Goal: Task Accomplishment & Management: Manage account settings

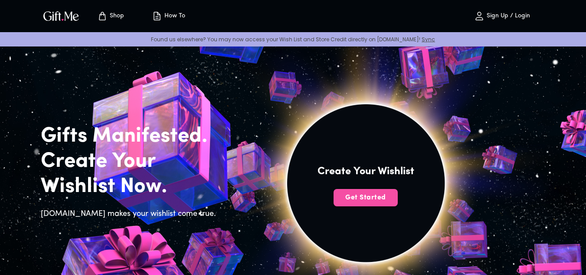
click at [375, 199] on span "Get Started" at bounding box center [366, 198] width 64 height 10
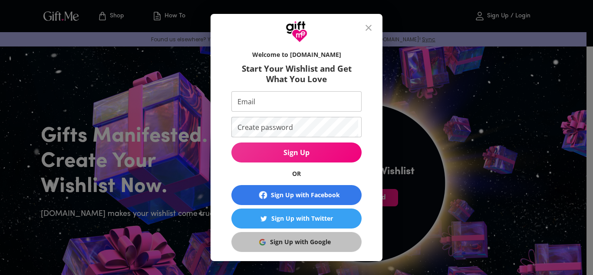
click at [288, 240] on div "Sign Up with Google" at bounding box center [300, 242] width 61 height 10
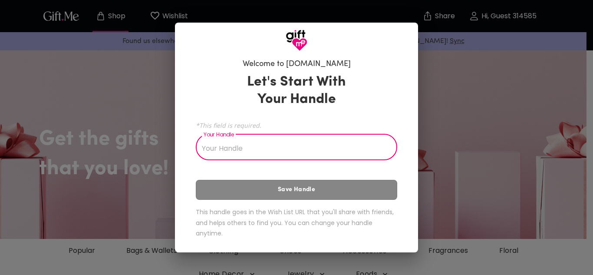
click at [233, 151] on input "Your Handle" at bounding box center [292, 148] width 192 height 24
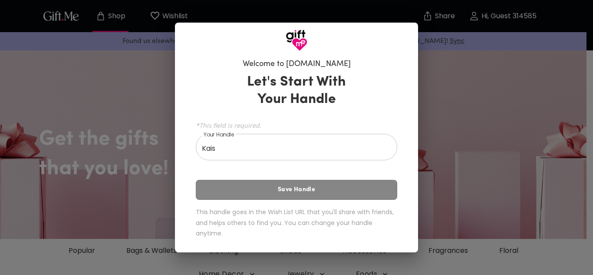
click at [315, 191] on div "Let's Start With Your Handle *This field is required. Your Handle Kais Your Han…" at bounding box center [296, 157] width 201 height 176
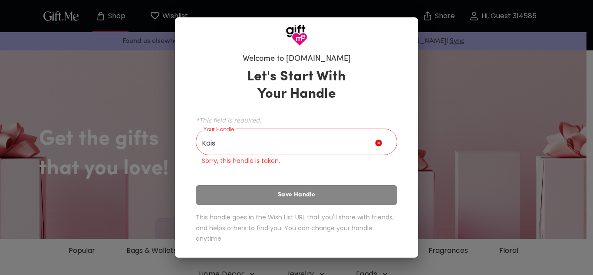
click at [222, 146] on input "Kais" at bounding box center [285, 143] width 179 height 24
drag, startPoint x: 222, startPoint y: 146, endPoint x: 197, endPoint y: 145, distance: 24.3
click at [197, 145] on input "Kais" at bounding box center [285, 143] width 179 height 24
click at [220, 145] on input "Kais" at bounding box center [285, 143] width 179 height 24
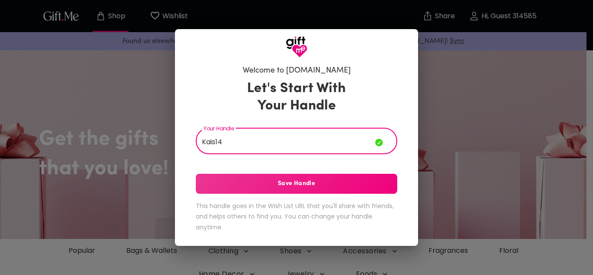
type input "Kais14"
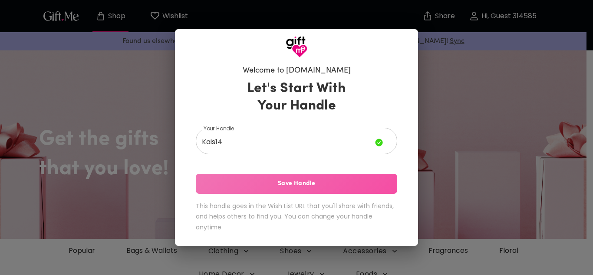
click at [269, 179] on span "Save Handle" at bounding box center [296, 184] width 201 height 10
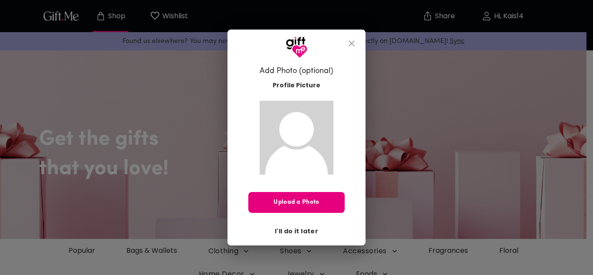
click at [294, 233] on span "I'll do it later" at bounding box center [296, 231] width 43 height 10
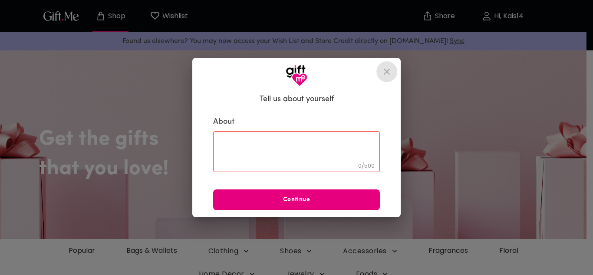
click at [388, 70] on icon "close" at bounding box center [387, 72] width 6 height 6
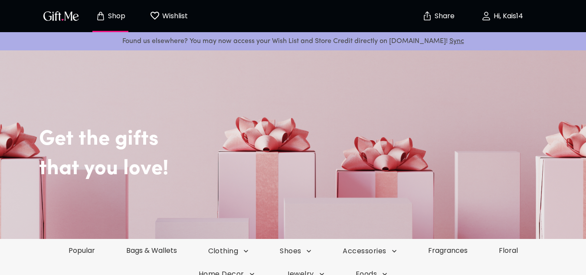
click at [492, 15] on p "Hi, Kais14" at bounding box center [508, 16] width 32 height 7
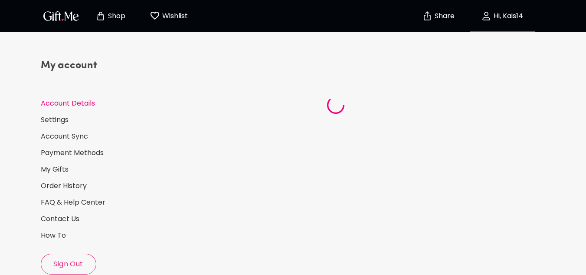
select select "US"
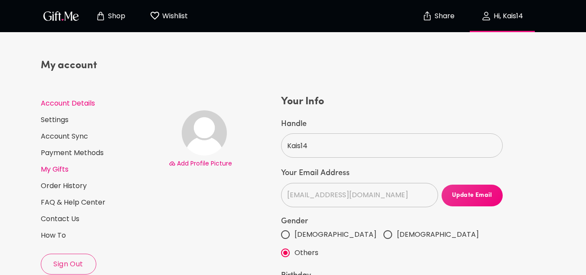
click at [50, 172] on link "My Gifts" at bounding box center [101, 169] width 121 height 10
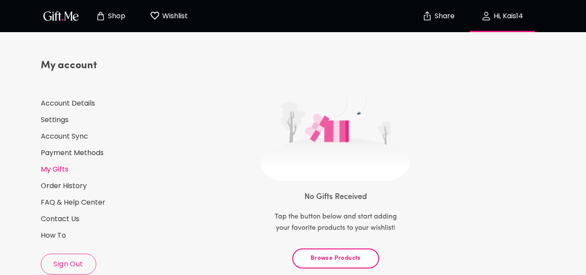
click at [110, 16] on p "Shop" at bounding box center [116, 16] width 20 height 7
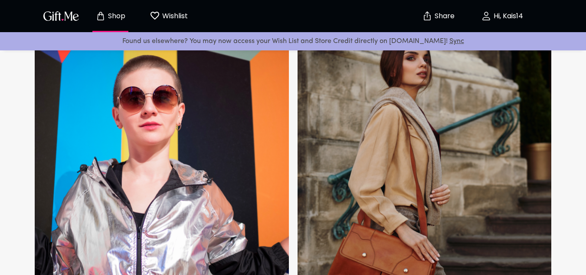
scroll to position [463, 0]
